Goal: Navigation & Orientation: Go to known website

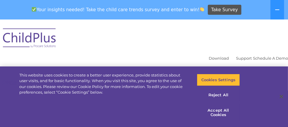
select select "MEDIUM"
click at [215, 115] on button "Accept All Cookies" at bounding box center [218, 113] width 43 height 17
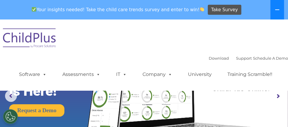
click at [275, 15] on button at bounding box center [277, 10] width 14 height 20
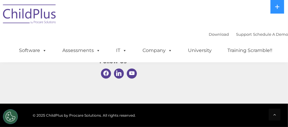
scroll to position [816, 0]
click at [119, 21] on div "Download Support | Schedule A Demo  MENU MENU Software ChildPlus: The original…" at bounding box center [144, 31] width 288 height 63
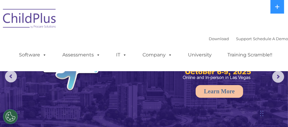
select select "MEDIUM"
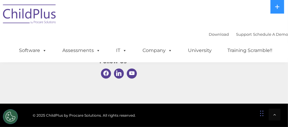
scroll to position [896, 0]
